Goal: Check status: Check status

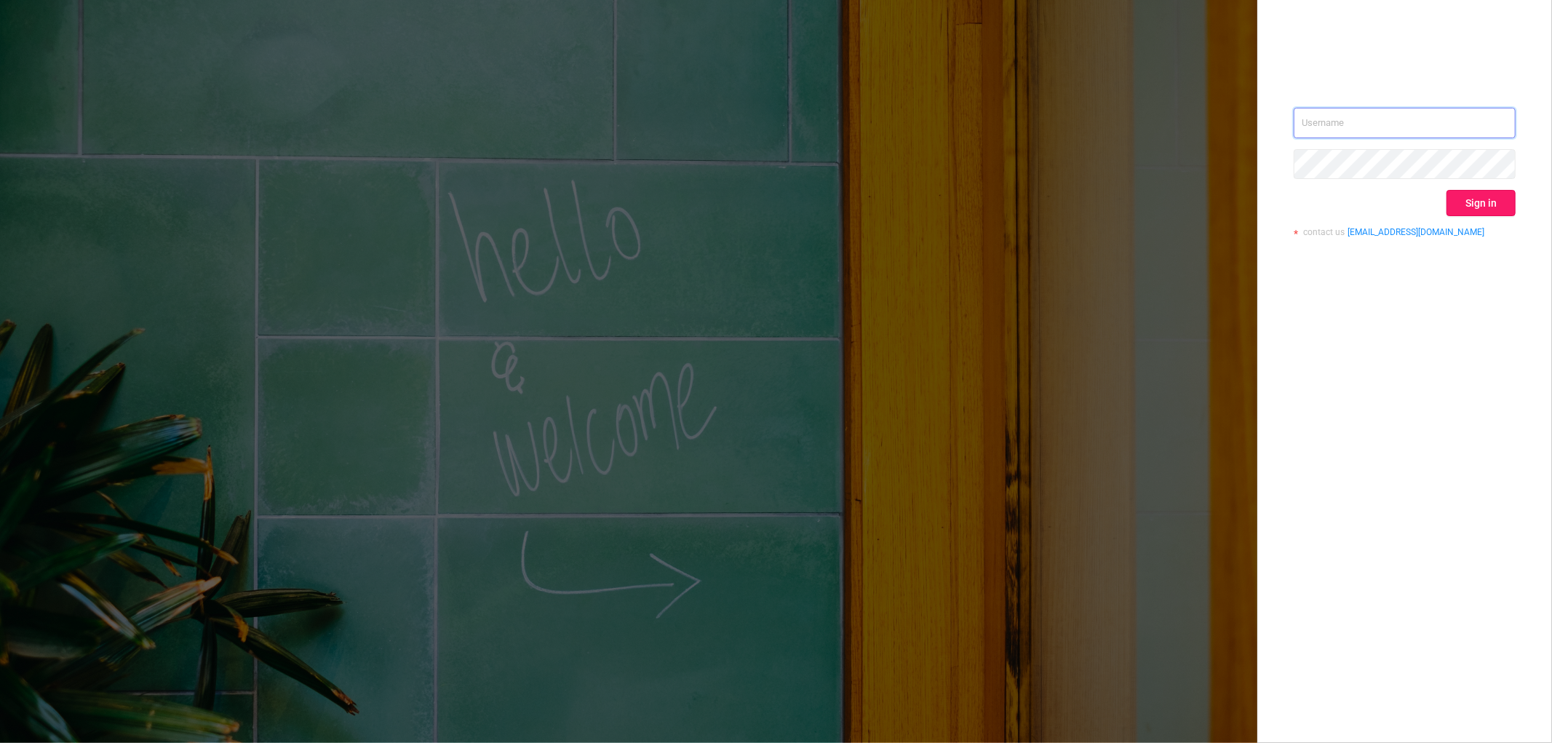
type input "[EMAIL_ADDRESS][DOMAIN_NAME]"
click at [1464, 197] on button "Sign in" at bounding box center [1480, 203] width 69 height 26
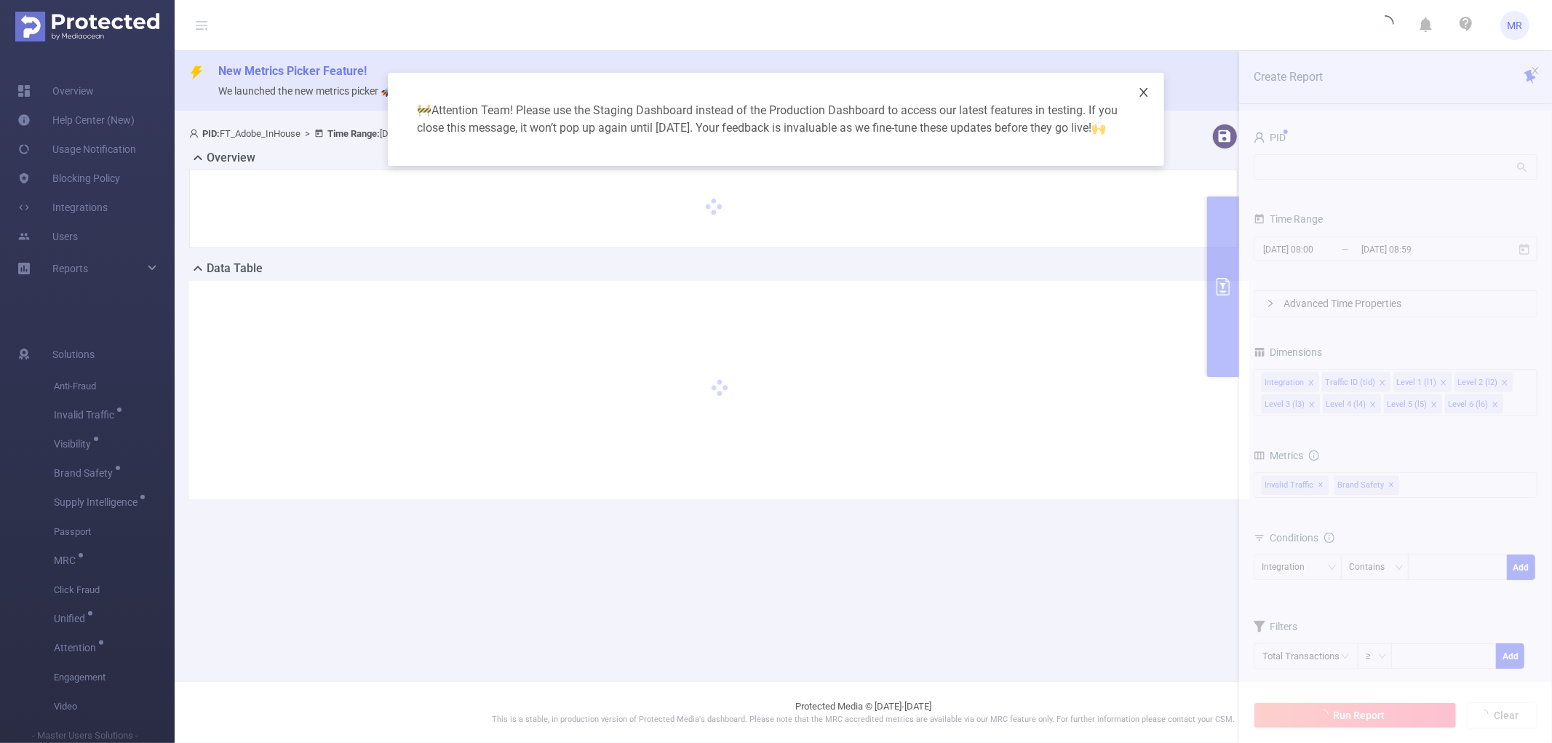
click at [1149, 89] on span "Close" at bounding box center [1143, 93] width 41 height 41
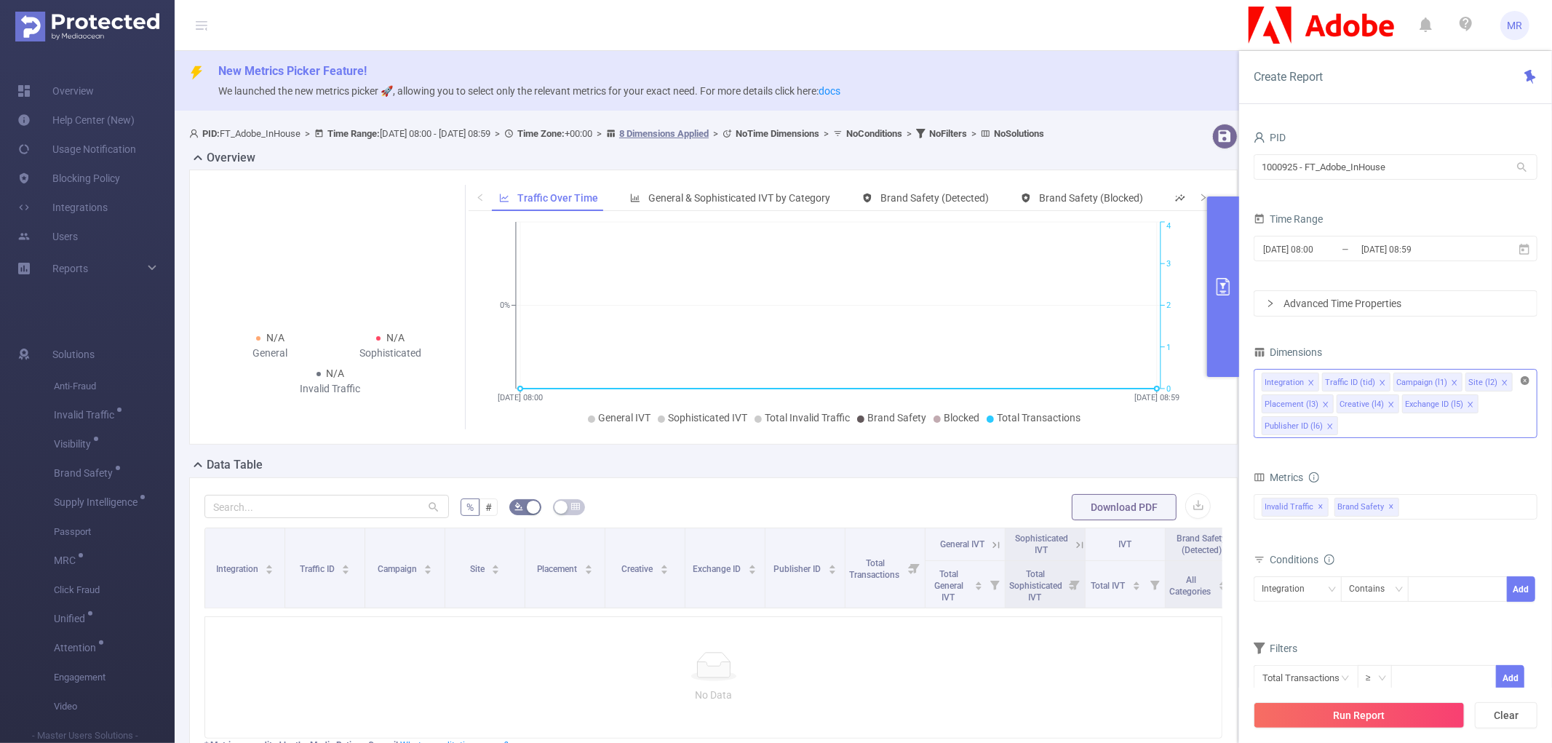
click at [1525, 383] on icon "icon: close-circle" at bounding box center [1524, 380] width 9 height 9
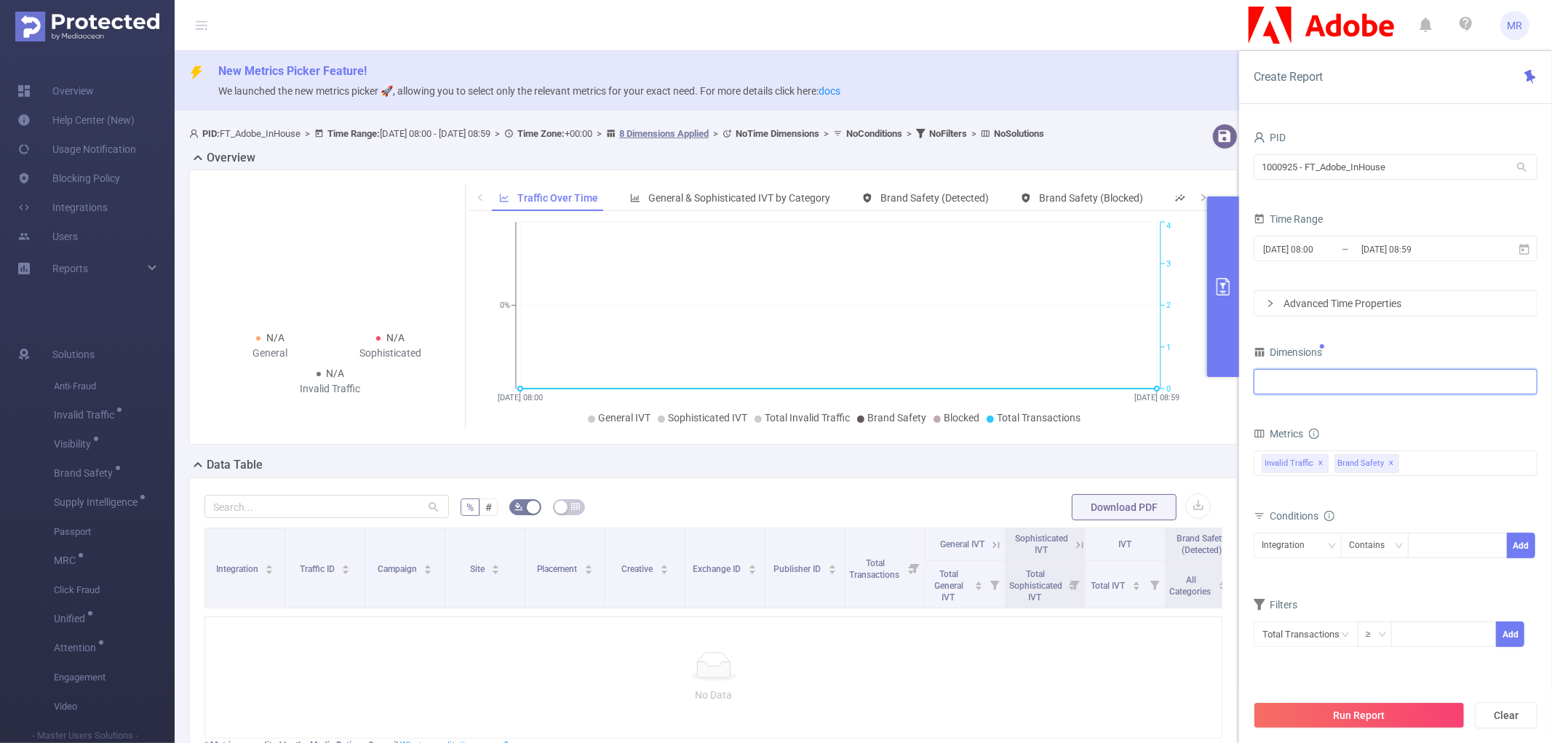
click at [1416, 384] on div at bounding box center [1395, 382] width 268 height 24
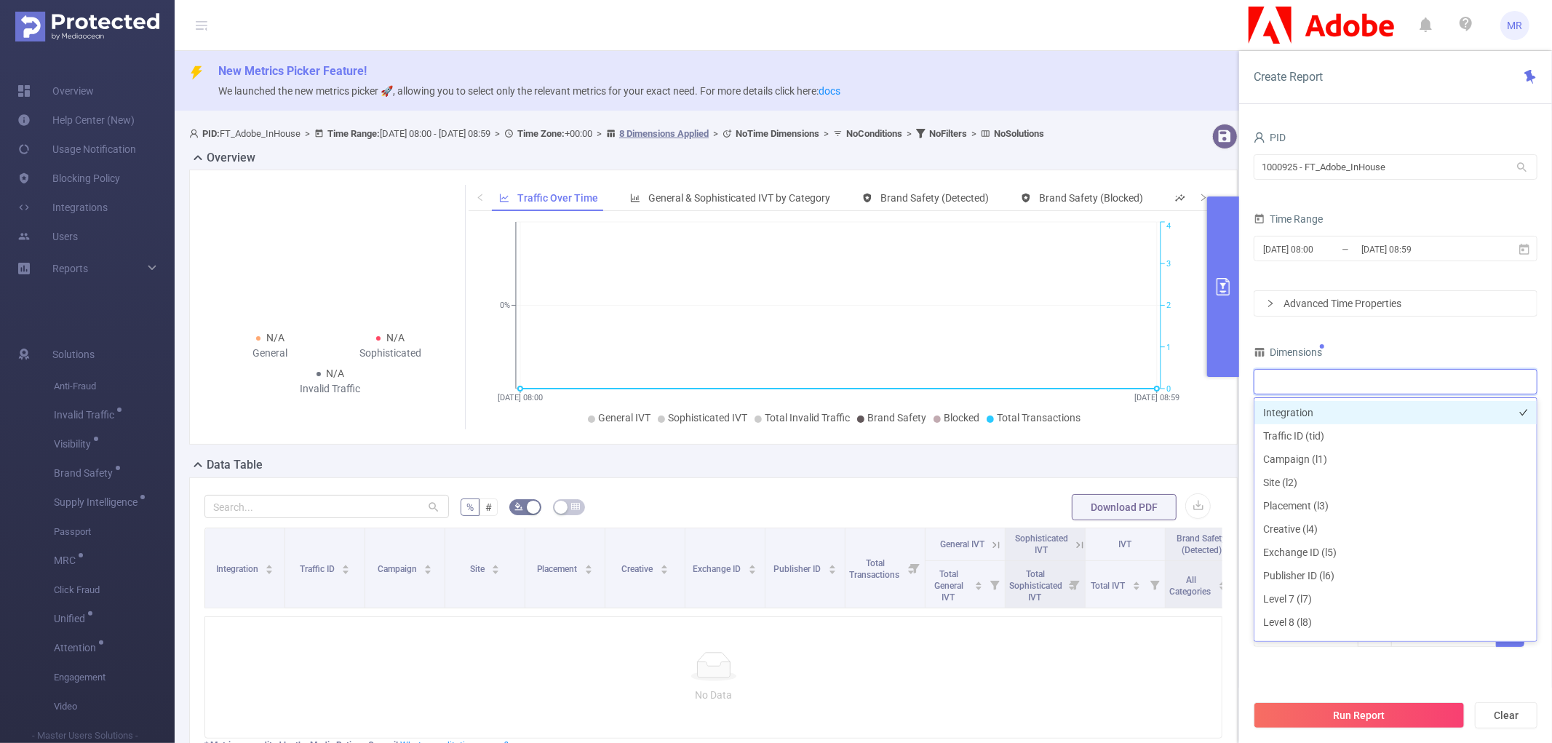
click at [1314, 413] on li "Integration" at bounding box center [1395, 412] width 282 height 23
click at [1378, 252] on input "[DATE] 08:59" at bounding box center [1419, 249] width 118 height 20
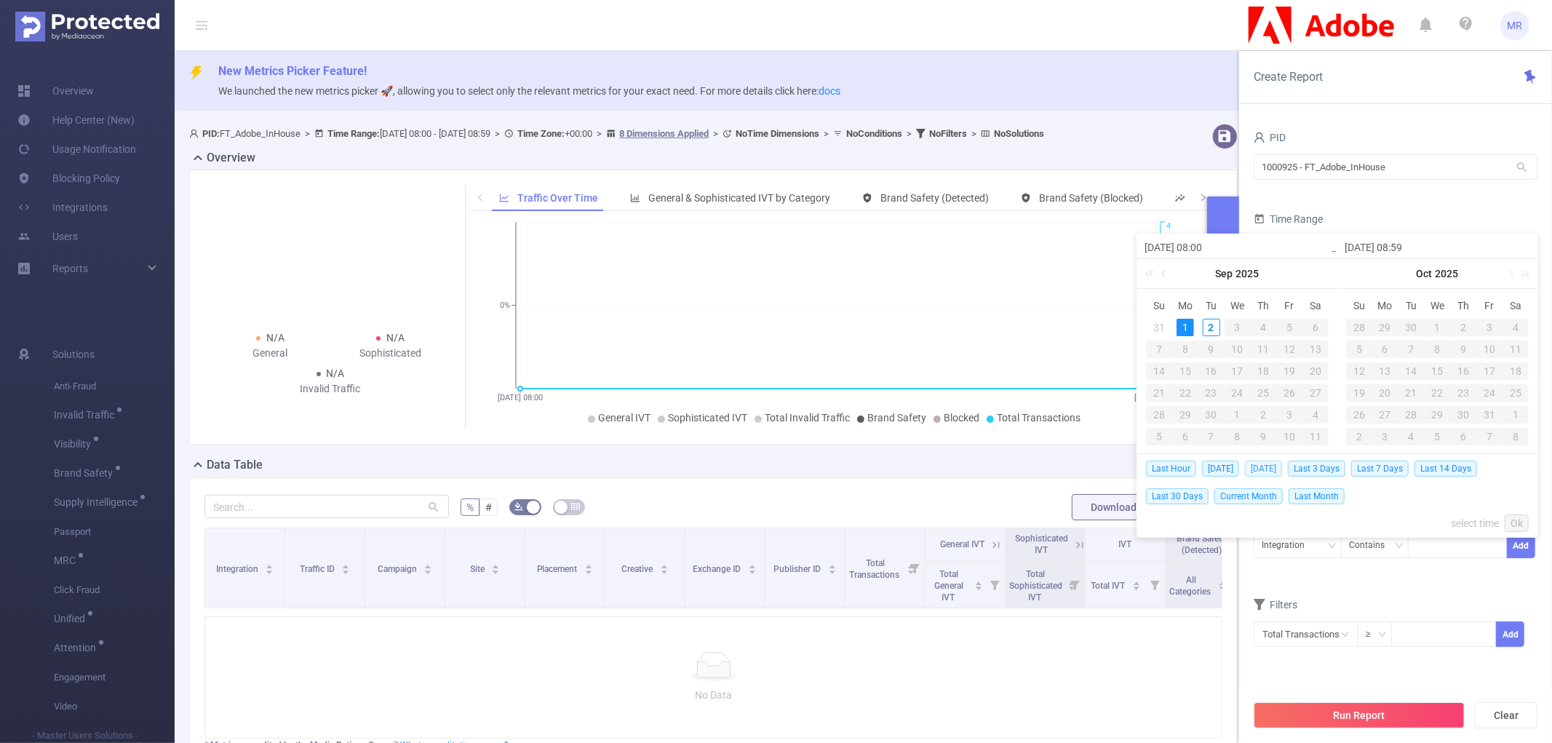
click at [1261, 467] on span "[DATE]" at bounding box center [1263, 468] width 37 height 16
type input "[DATE] 00:00"
type input "[DATE] 23:59"
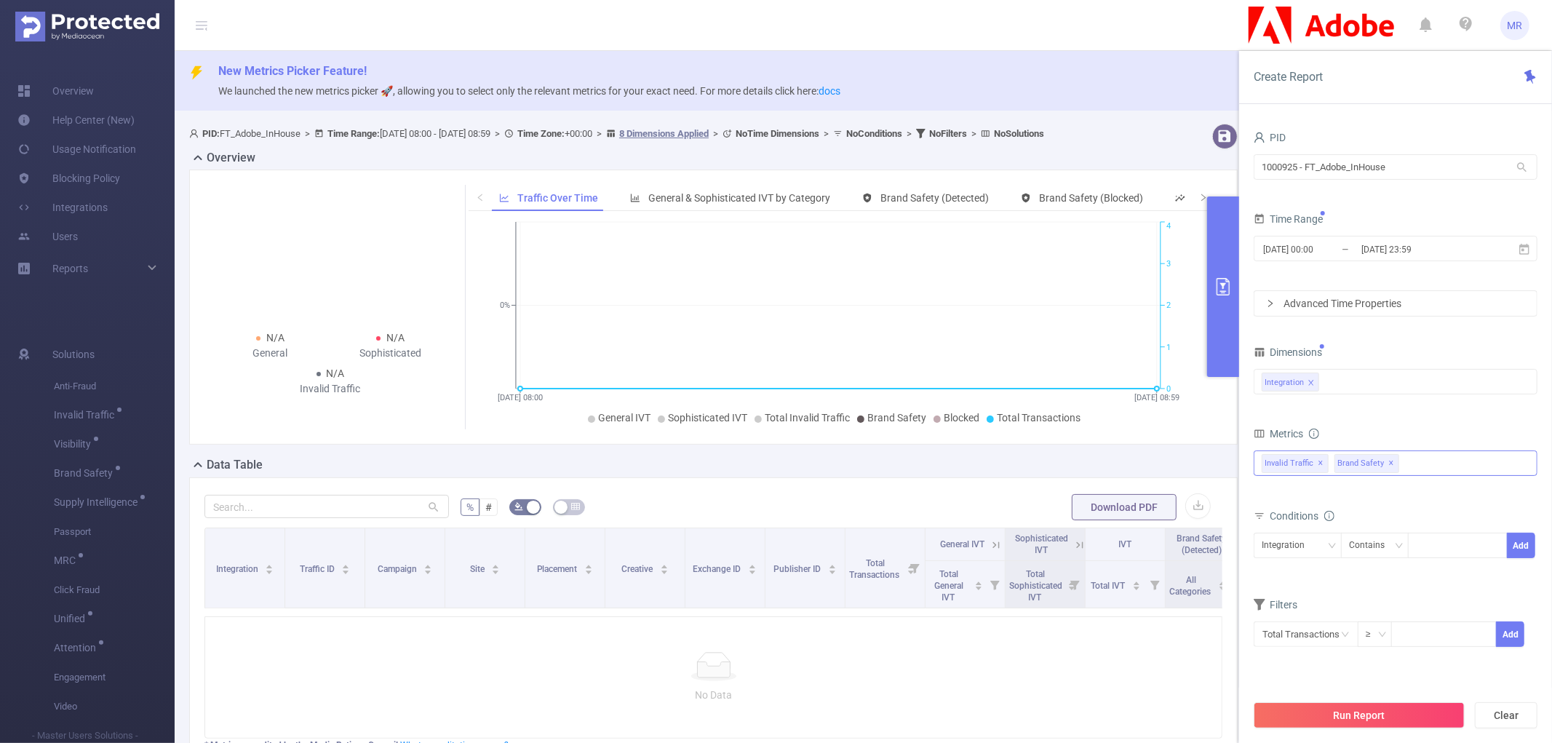
click at [1394, 463] on span "✕" at bounding box center [1392, 463] width 6 height 17
click at [1333, 715] on button "Run Report" at bounding box center [1358, 715] width 211 height 26
